Goal: Task Accomplishment & Management: Manage account settings

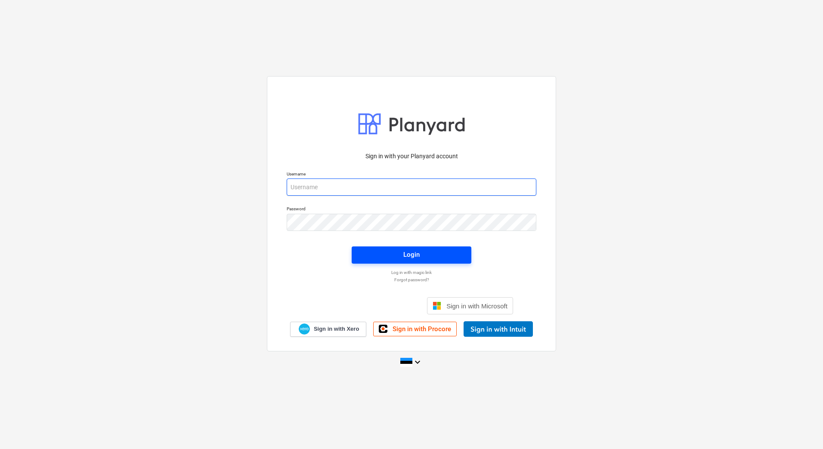
type input "[EMAIL_ADDRESS][PERSON_NAME][DOMAIN_NAME]"
click at [393, 251] on span "Login" at bounding box center [411, 254] width 99 height 11
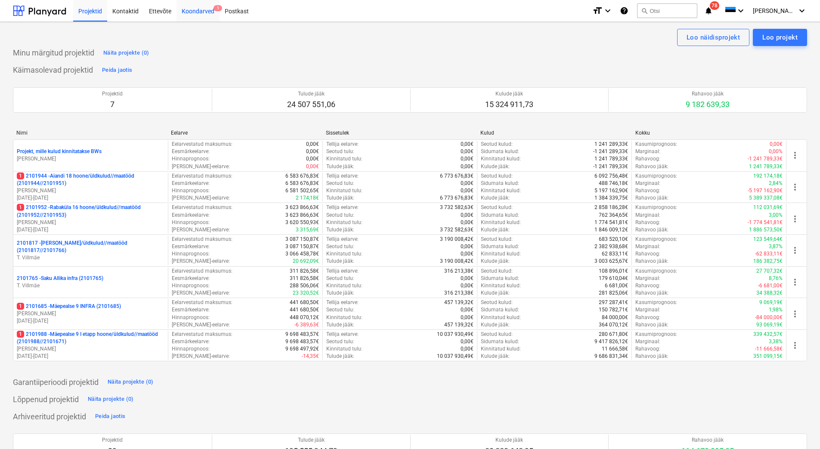
click at [195, 8] on div "Koondarved 1" at bounding box center [197, 11] width 43 height 22
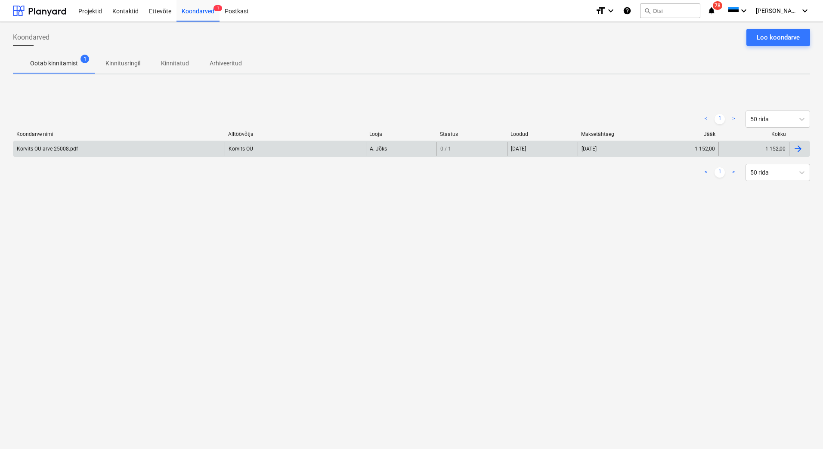
click at [67, 155] on div "Korvits OU arve 25008.pdf" at bounding box center [118, 149] width 211 height 14
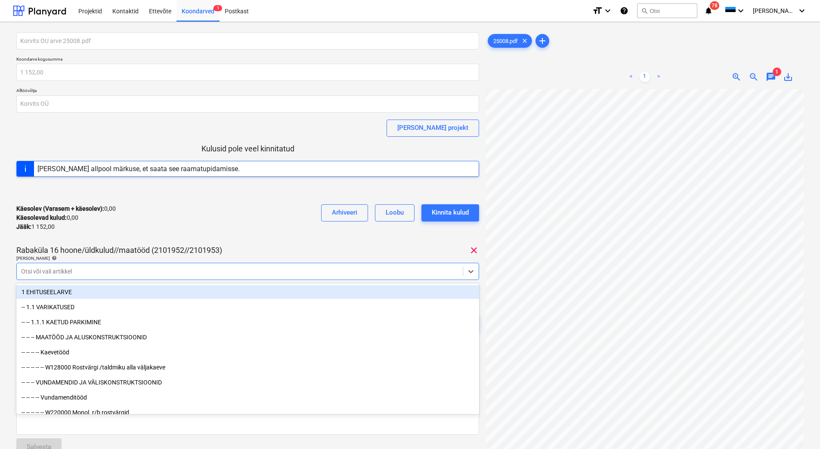
click at [109, 272] on div at bounding box center [239, 271] width 437 height 9
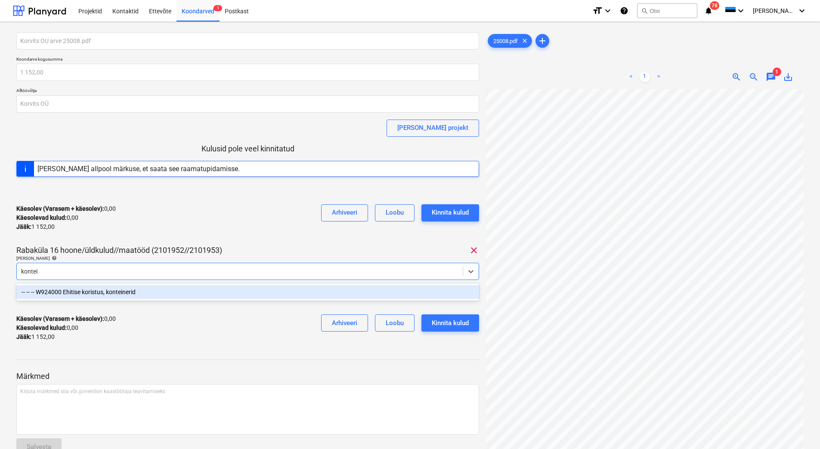
type input "kontein"
click at [121, 291] on div "-- -- -- W924000 Ehitise koristus, konteinerid" at bounding box center [247, 292] width 463 height 14
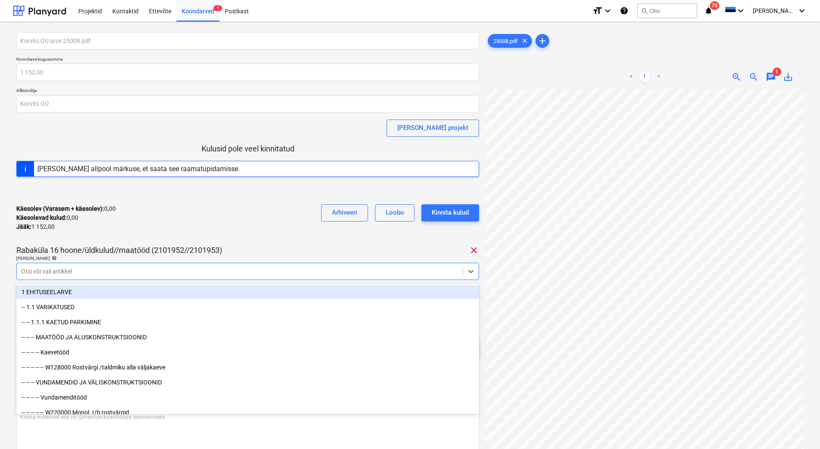
click at [192, 209] on div "Käesolev (Varasem + käesolev) : 0,00 Käesolevad kulud : 0,00 Jääk : 1 152,00 Ar…" at bounding box center [247, 218] width 463 height 41
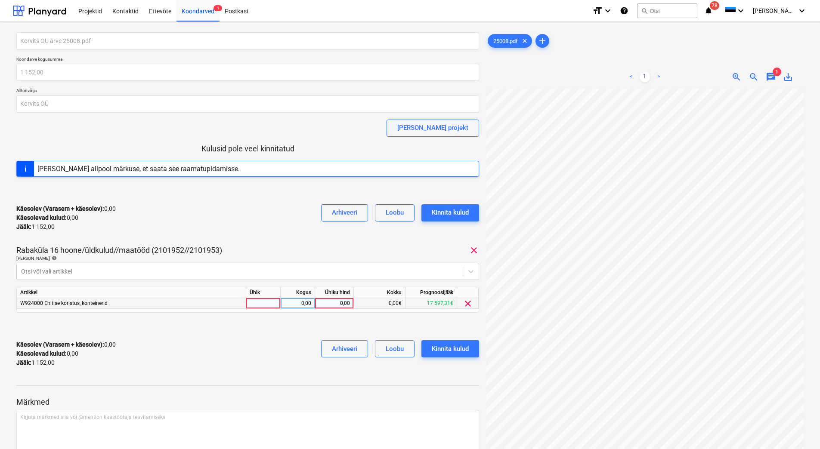
click at [335, 305] on div "0,00" at bounding box center [334, 303] width 31 height 11
type input "1152"
click at [322, 325] on div at bounding box center [247, 327] width 463 height 14
click at [435, 351] on div "Kinnita kulud" at bounding box center [450, 348] width 37 height 11
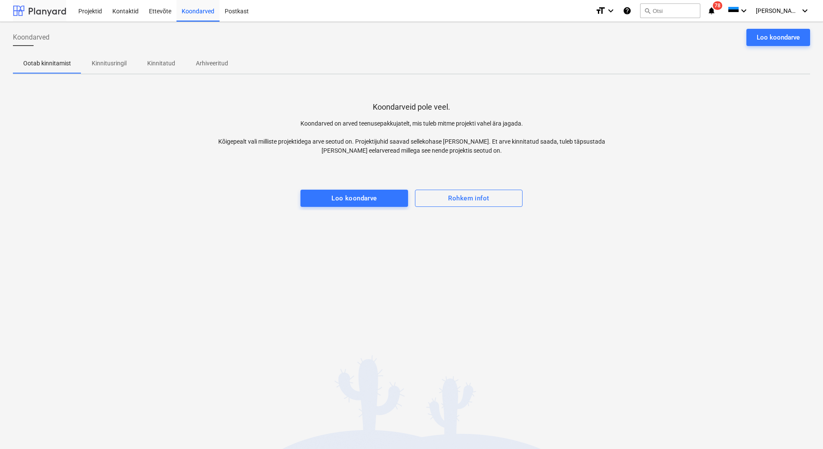
click at [49, 11] on div at bounding box center [39, 11] width 53 height 22
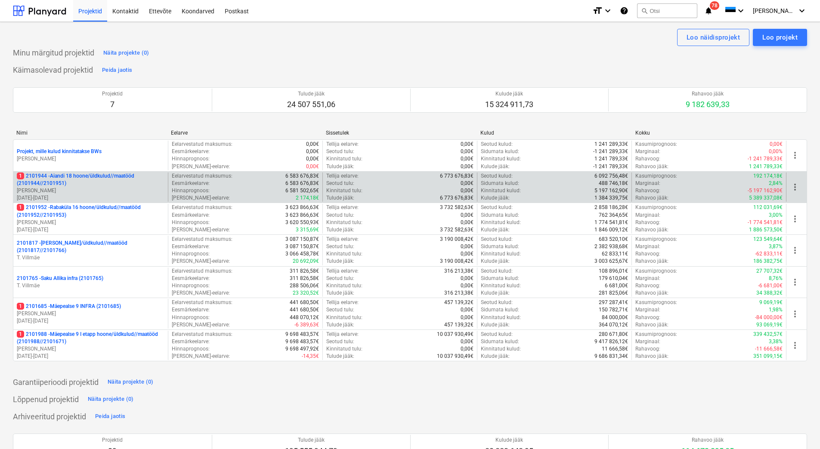
click at [96, 185] on p "1 2101944 - Aiandi 18 hoone/üldkulud//maatööd (2101944//2101951)" at bounding box center [91, 180] width 148 height 15
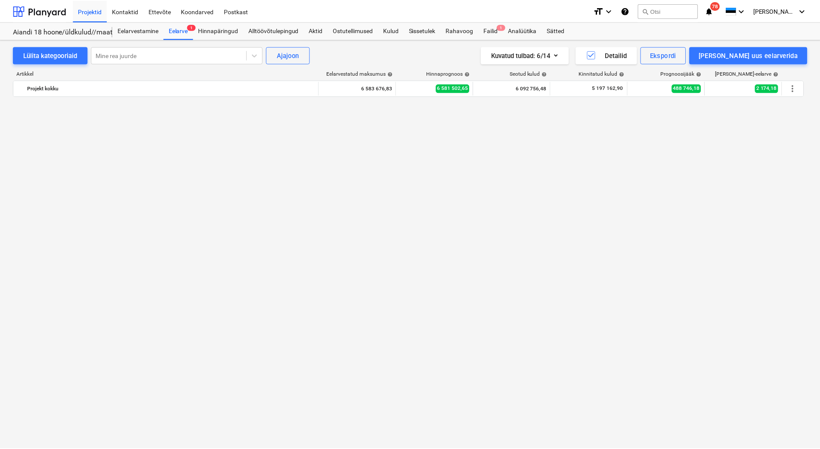
scroll to position [2367, 0]
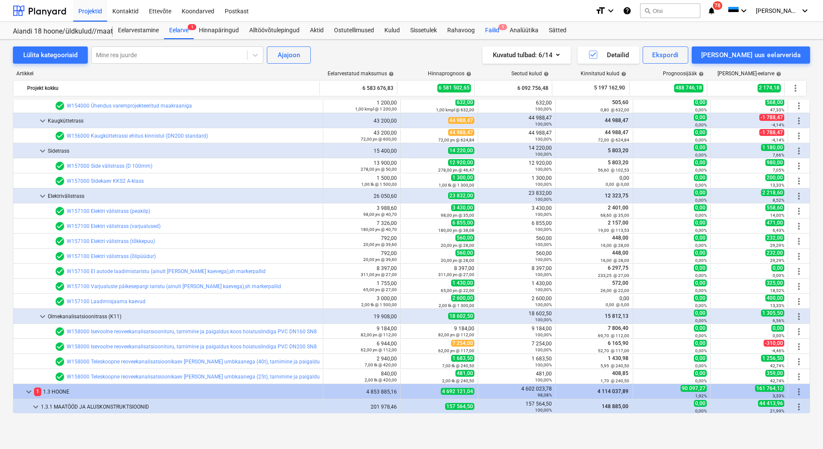
click at [493, 26] on div "Failid 1" at bounding box center [492, 30] width 25 height 17
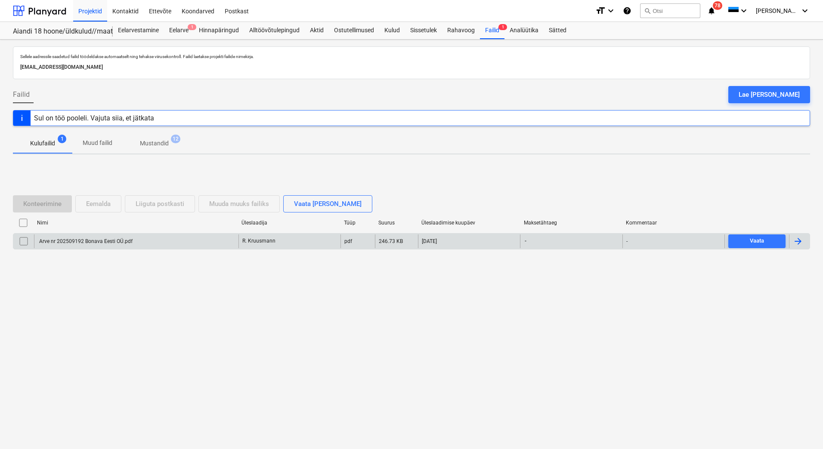
click at [95, 244] on div "Arve nr 202509192 Bonava Eesti OÜ.pdf" at bounding box center [85, 241] width 95 height 6
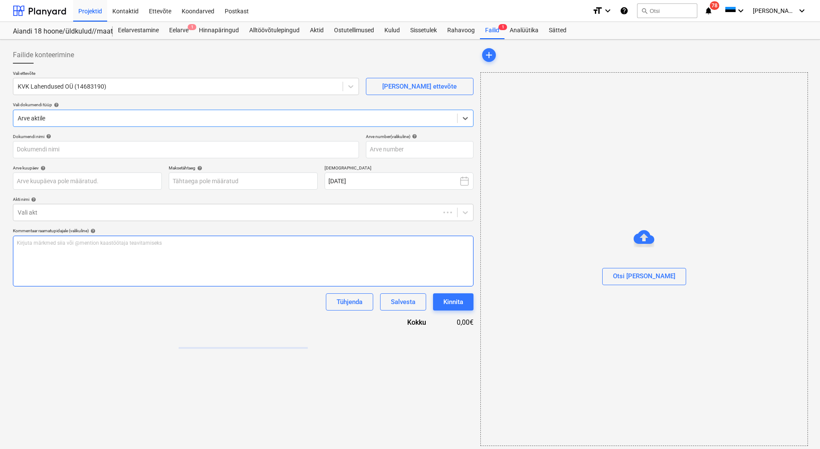
type input "Arve nr 202509192 Bonava Eesti OÜ.pdf"
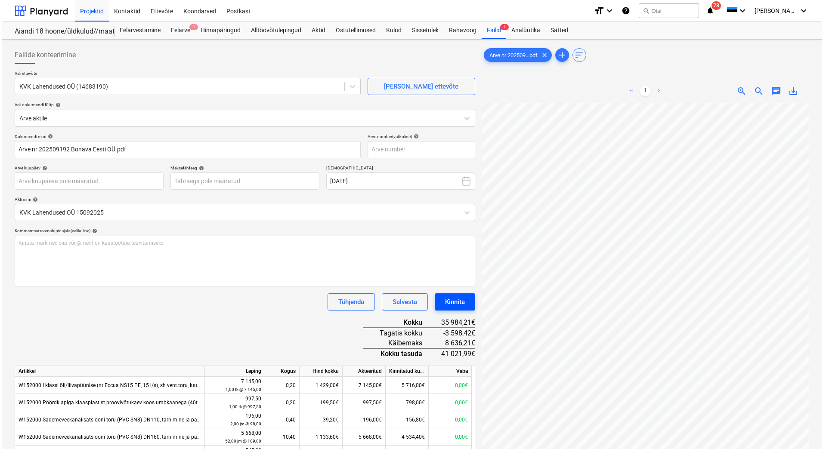
scroll to position [29, 73]
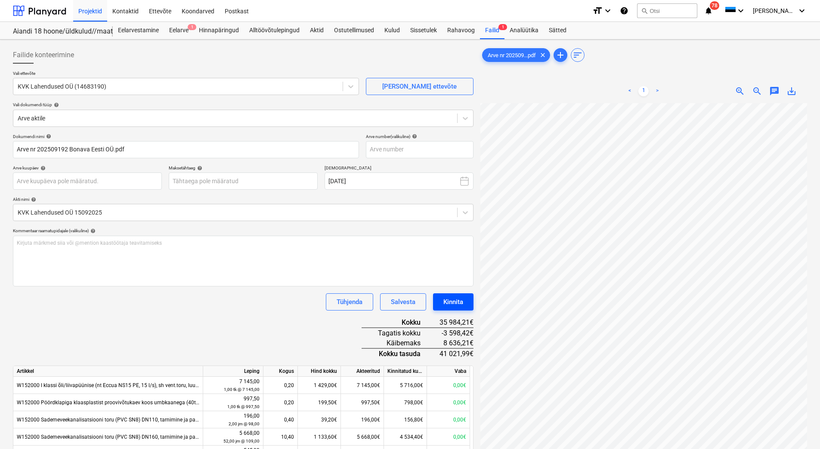
click at [460, 306] on div "Kinnita" at bounding box center [453, 302] width 20 height 11
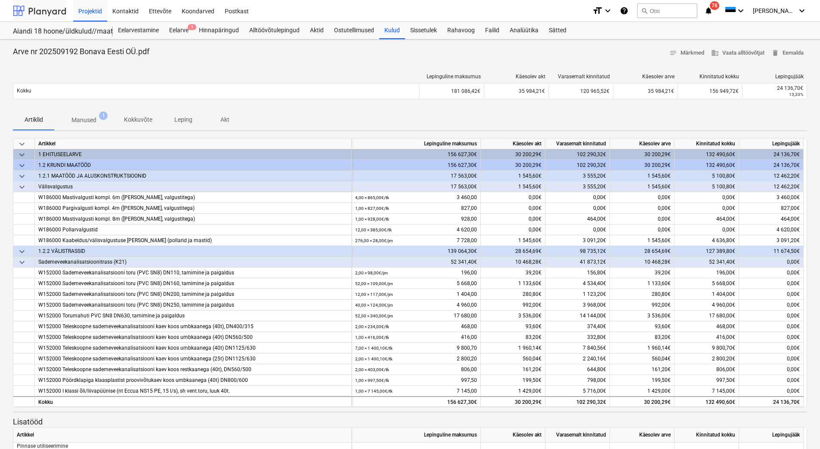
click at [49, 11] on div at bounding box center [39, 11] width 53 height 22
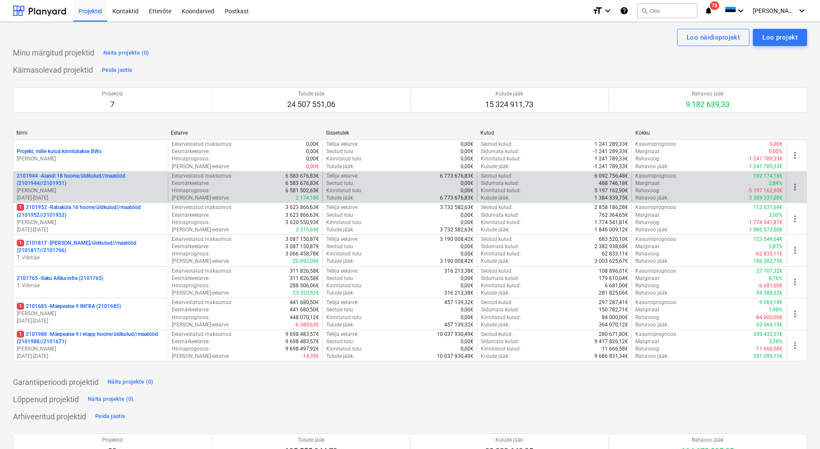
click at [111, 192] on p "[PERSON_NAME]" at bounding box center [91, 190] width 148 height 7
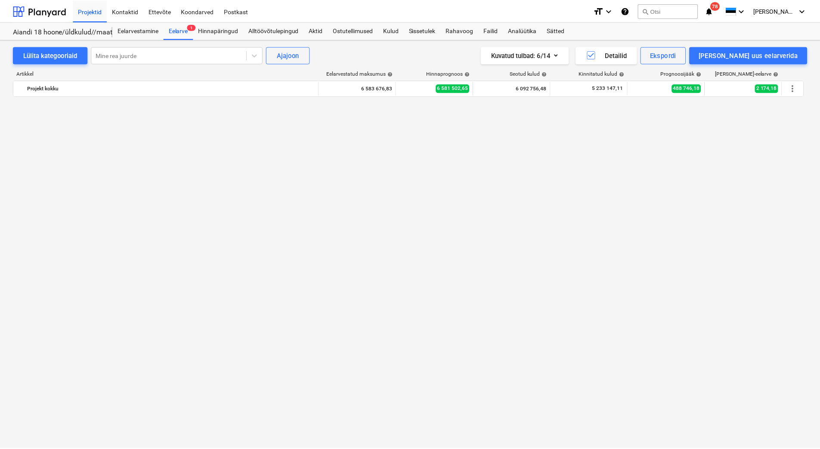
scroll to position [2367, 0]
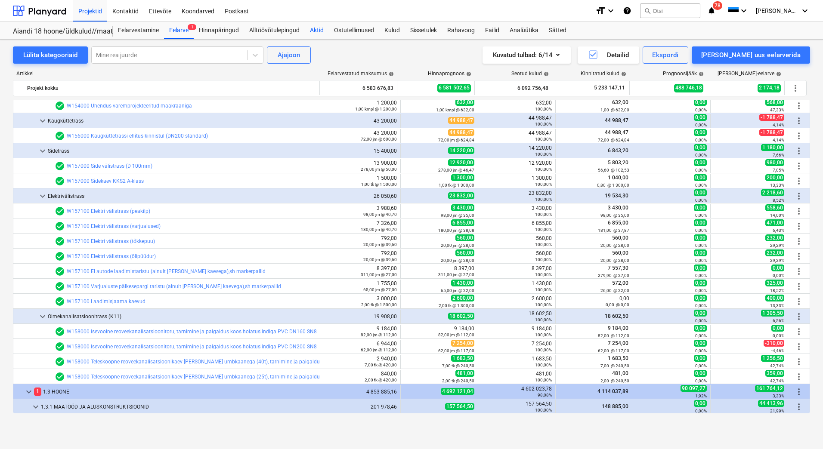
click at [320, 31] on div "Aktid" at bounding box center [317, 30] width 24 height 17
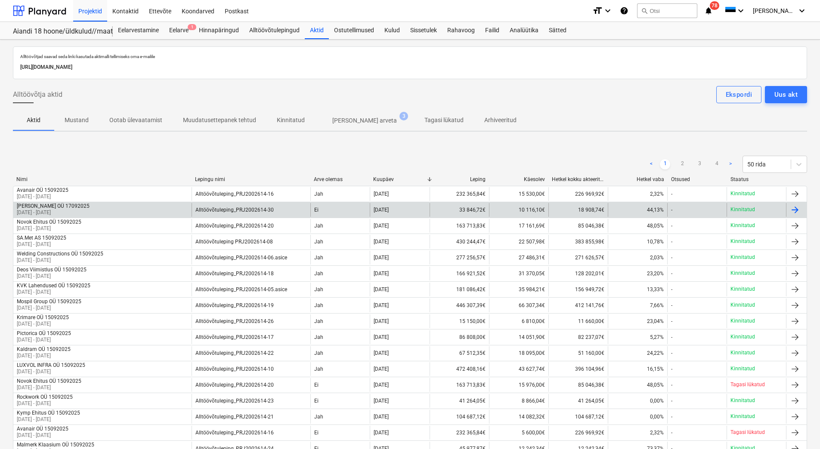
click at [117, 209] on div "[PERSON_NAME] OÜ 17092025 [DATE] - [DATE]" at bounding box center [102, 210] width 178 height 14
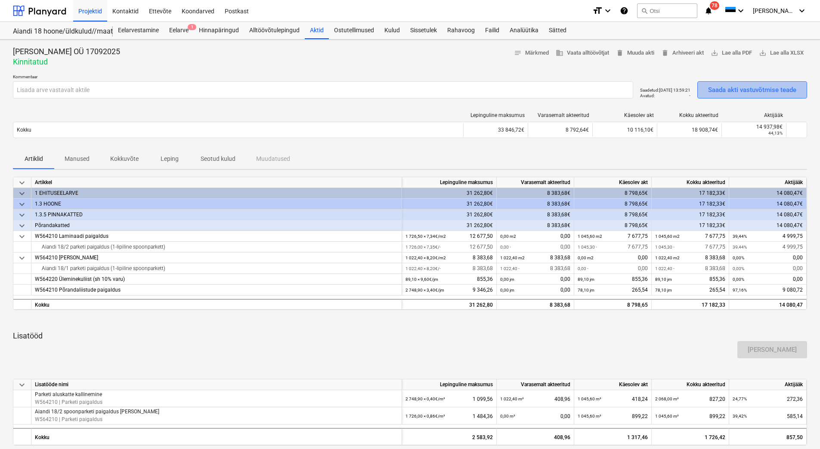
click at [741, 89] on div "Saada akti vastuvõtmise teade" at bounding box center [752, 89] width 88 height 11
click at [37, 11] on div at bounding box center [39, 11] width 53 height 22
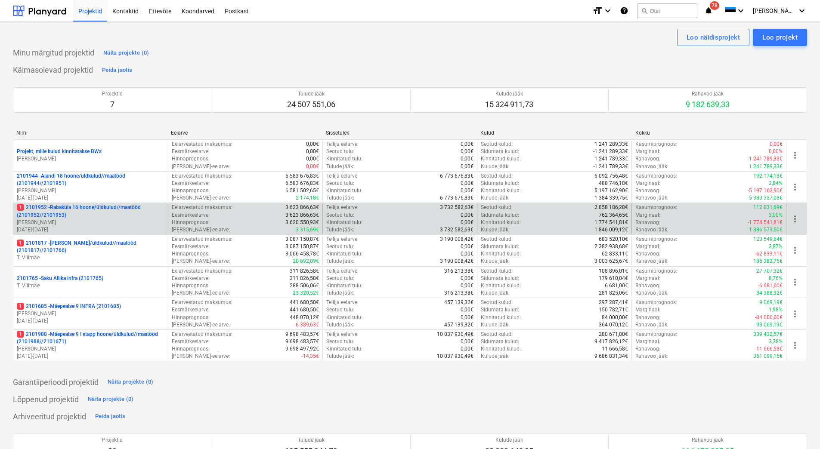
click at [104, 221] on p "[PERSON_NAME]" at bounding box center [91, 222] width 148 height 7
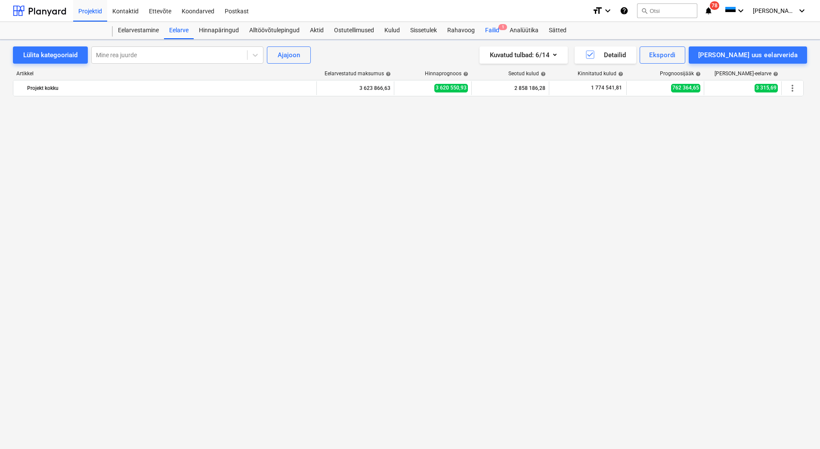
click at [491, 31] on div "Failid 1" at bounding box center [492, 30] width 25 height 17
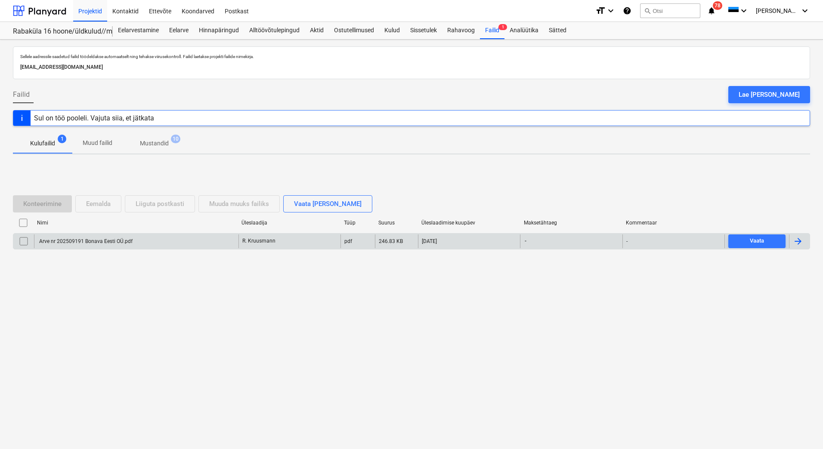
click at [89, 239] on div "Arve nr 202509191 Bonava Eesti OÜ.pdf" at bounding box center [85, 241] width 95 height 6
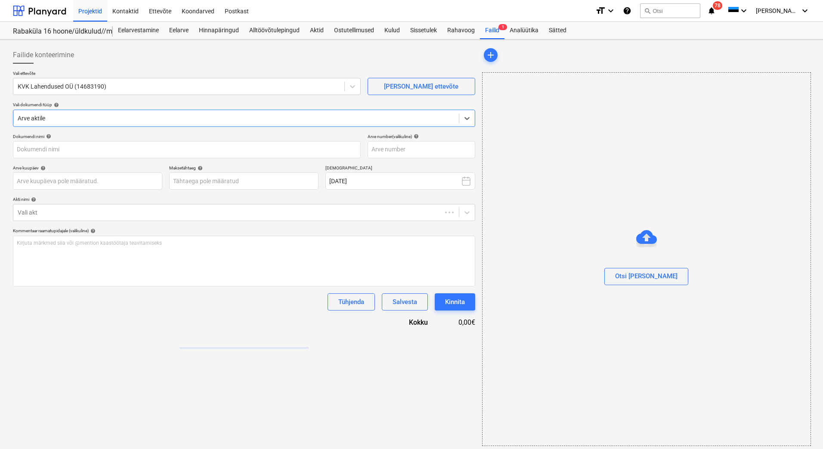
type input "Arve nr 202509191 Bonava Eesti OÜ.pdf"
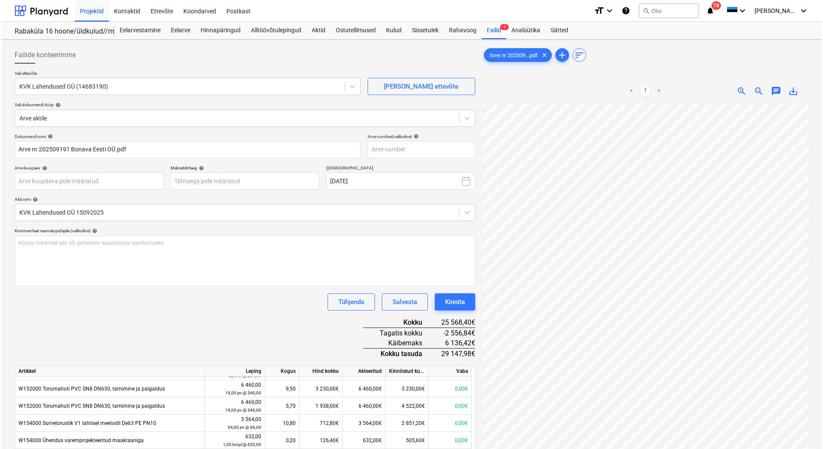
scroll to position [0, 73]
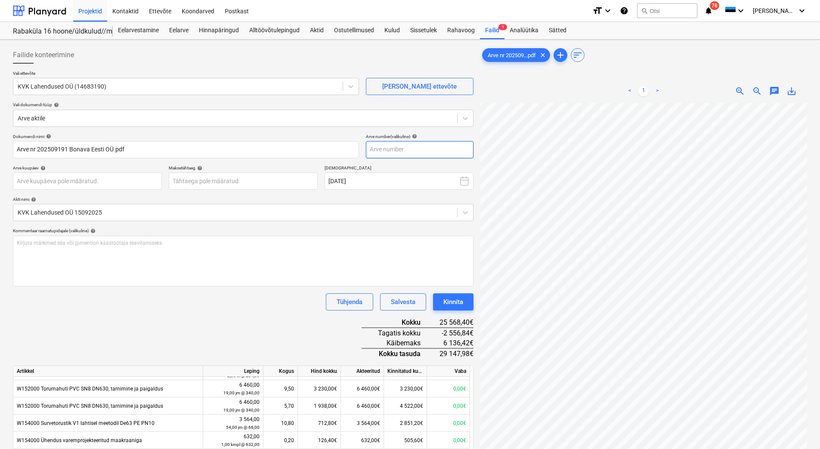
click at [402, 142] on input "text" at bounding box center [420, 149] width 108 height 17
type input "202509191"
click at [236, 178] on body "Projektid Kontaktid Ettevõte Koondarved Postkast format_size keyboard_arrow_dow…" at bounding box center [410, 224] width 820 height 449
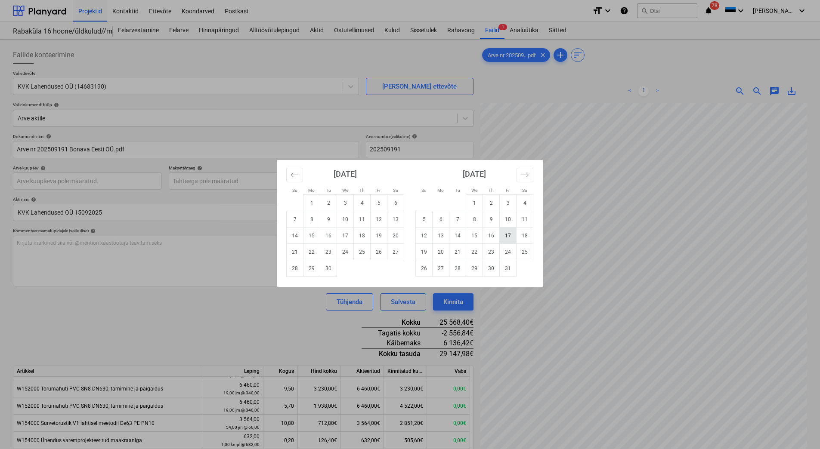
click at [510, 235] on td "17" at bounding box center [508, 236] width 17 height 16
type input "[DATE]"
click at [38, 180] on body "Projektid Kontaktid Ettevõte Koondarved Postkast format_size keyboard_arrow_dow…" at bounding box center [410, 224] width 820 height 449
click at [381, 235] on td "19" at bounding box center [379, 236] width 17 height 16
type input "[DATE]"
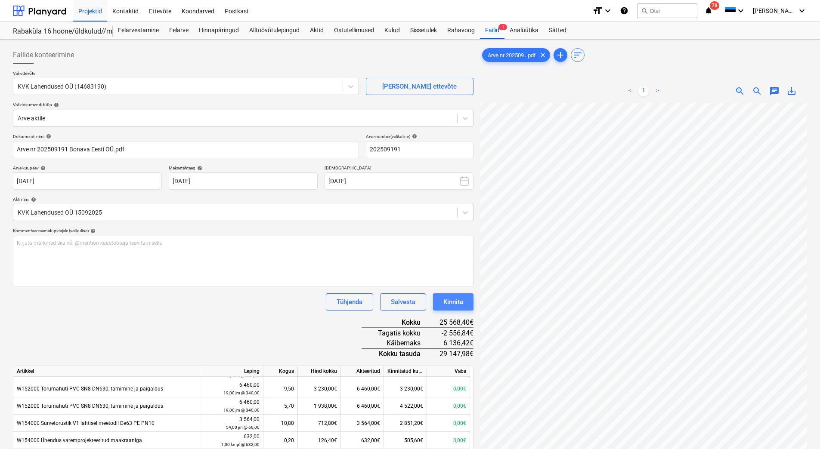
click at [458, 302] on div "Kinnita" at bounding box center [453, 302] width 20 height 11
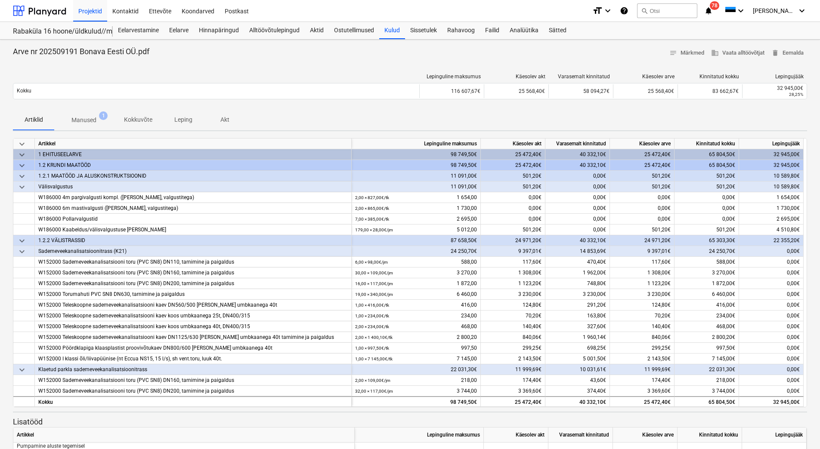
click at [316, 107] on div "Lepinguline maksumus Käesolev akt Varasemalt kinnitatud Käesolev arve Kinnitatu…" at bounding box center [410, 88] width 794 height 43
click at [55, 9] on div at bounding box center [39, 11] width 53 height 22
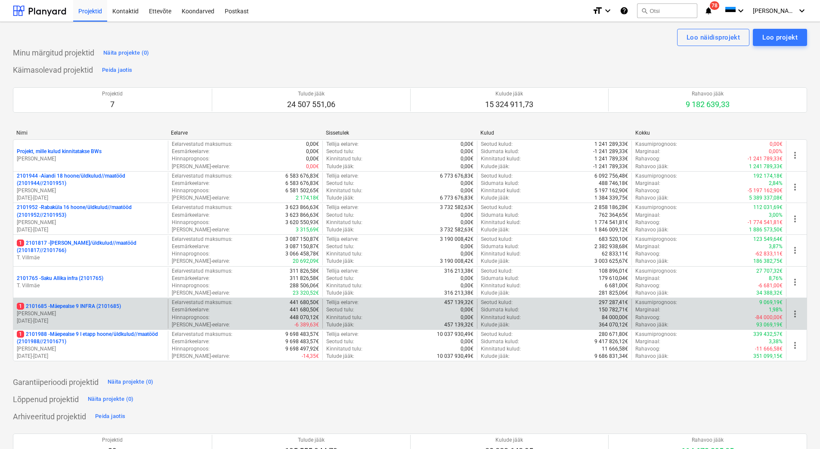
click at [121, 316] on p "[PERSON_NAME]" at bounding box center [91, 313] width 148 height 7
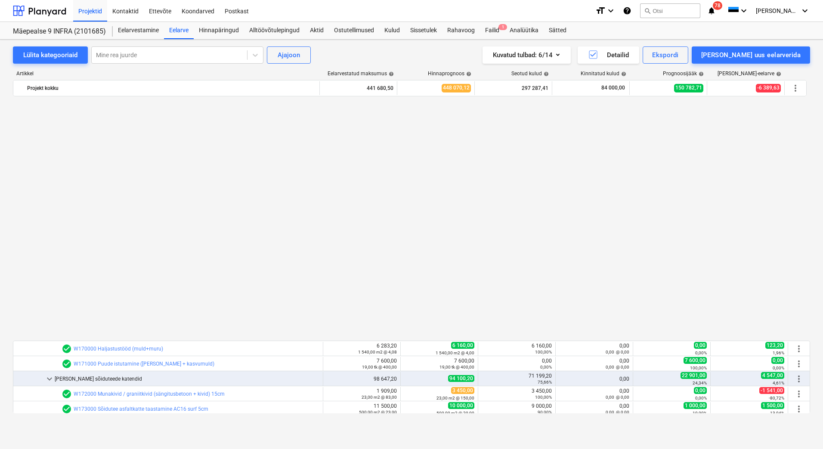
scroll to position [545, 0]
